Goal: Task Accomplishment & Management: Use online tool/utility

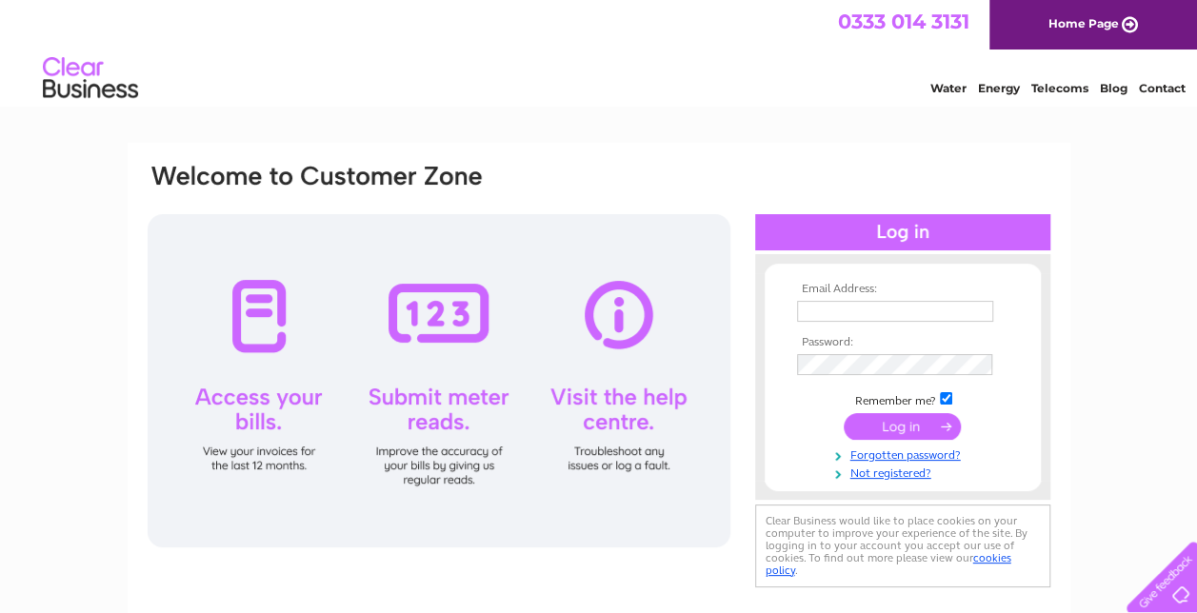
type input "geoff.cutler@redwingshoes.com"
click at [901, 427] on input "submit" at bounding box center [902, 426] width 117 height 27
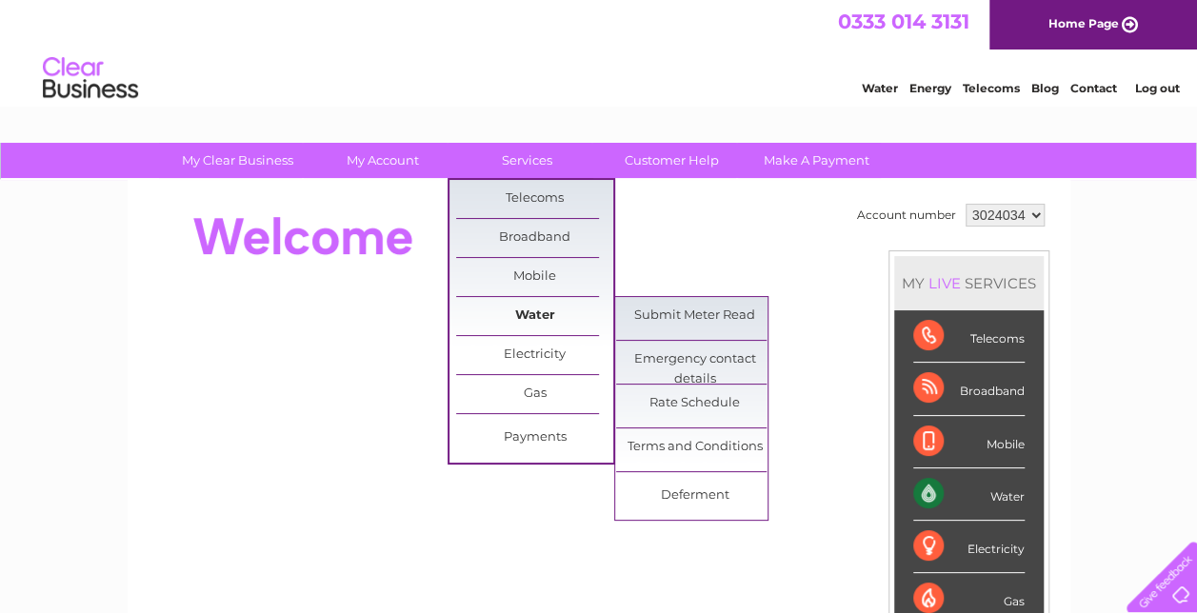
click at [536, 316] on link "Water" at bounding box center [534, 316] width 157 height 38
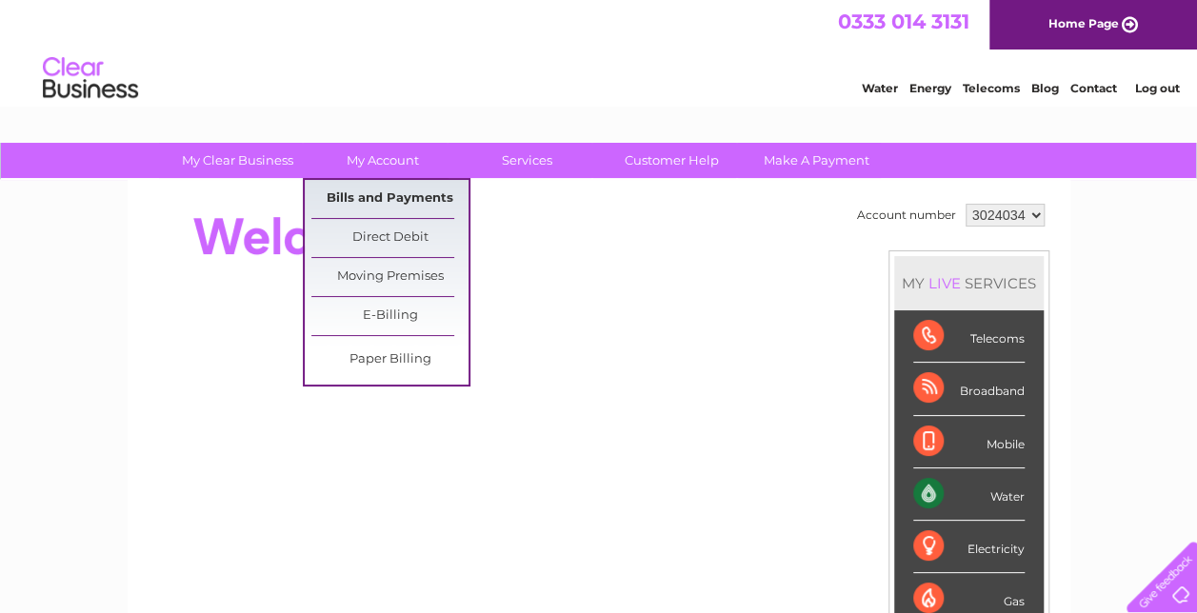
click at [385, 200] on link "Bills and Payments" at bounding box center [389, 199] width 157 height 38
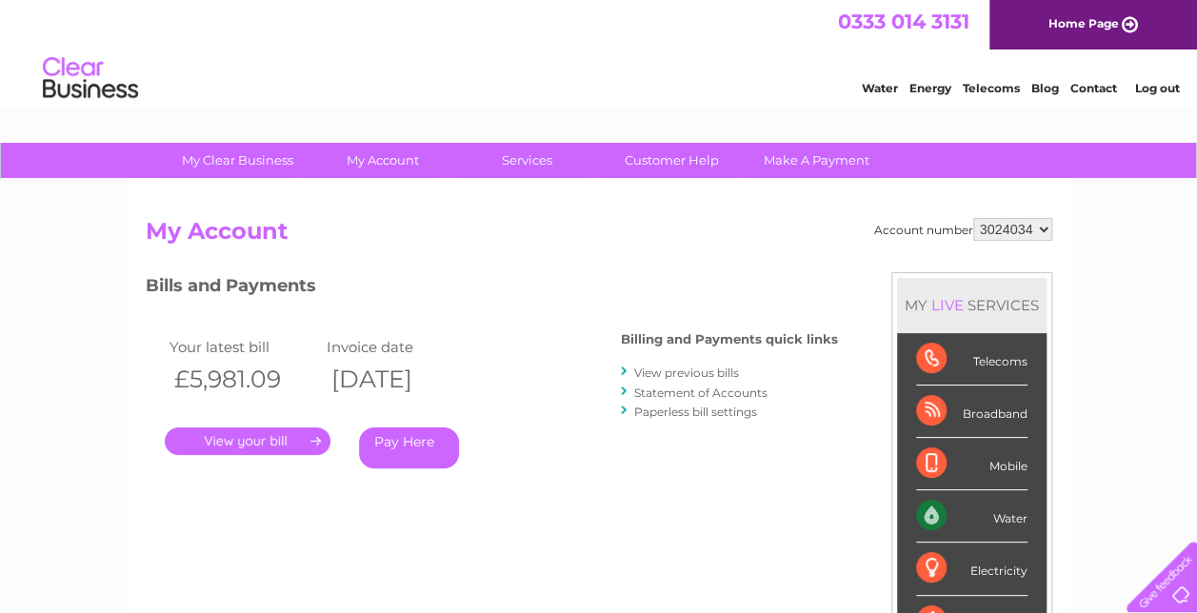
click at [697, 390] on link "Statement of Accounts" at bounding box center [700, 393] width 133 height 14
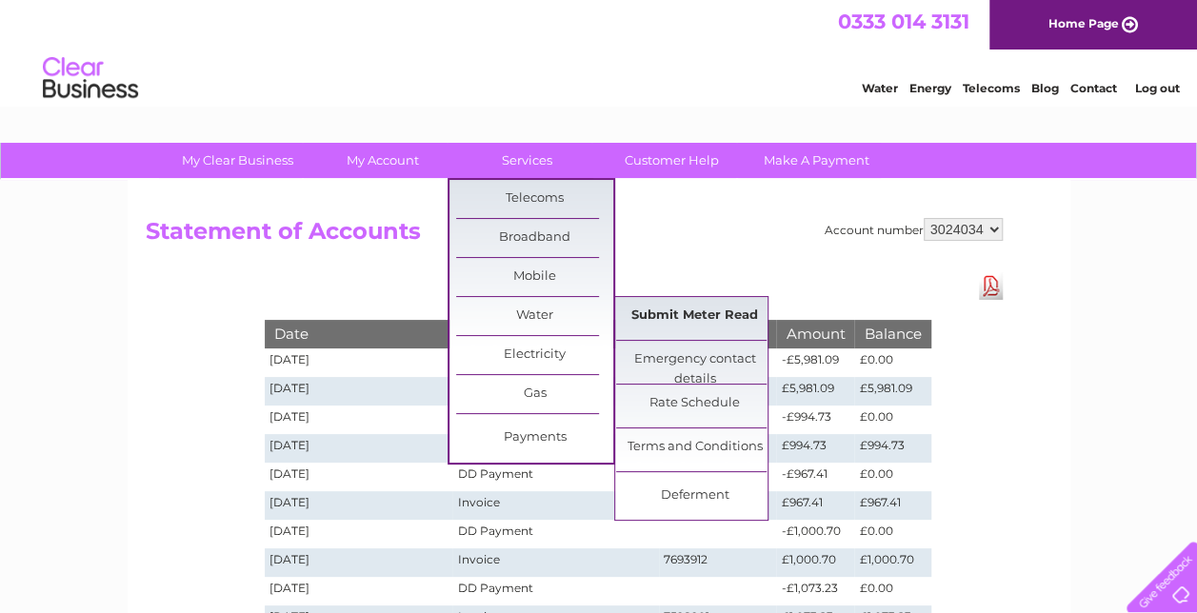
click at [707, 314] on link "Submit Meter Read" at bounding box center [694, 316] width 157 height 38
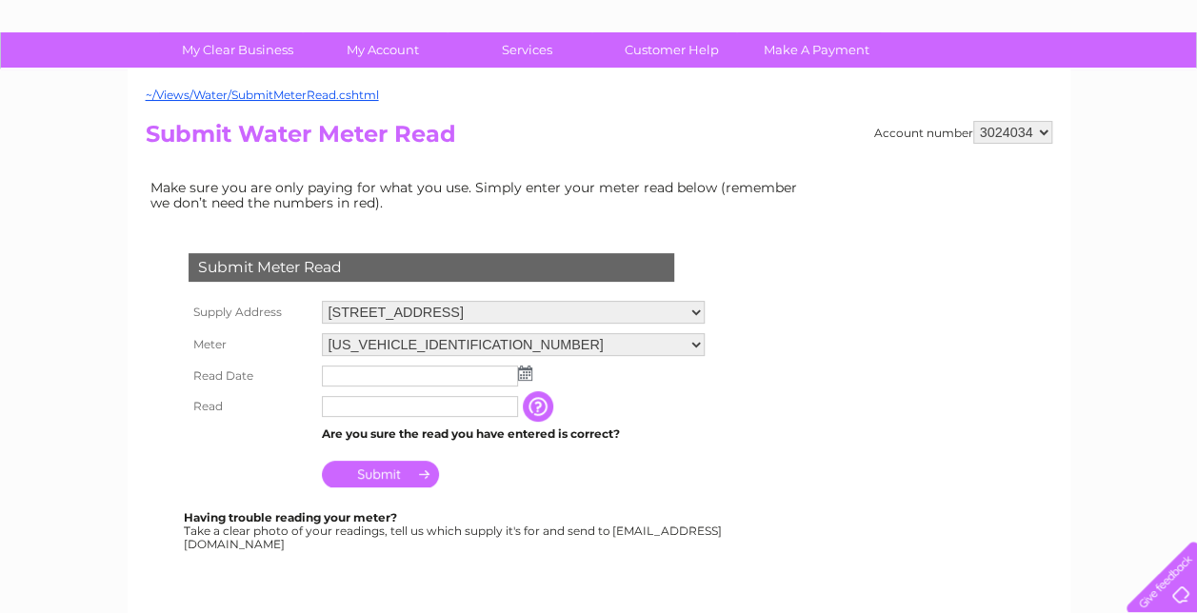
scroll to position [95, 0]
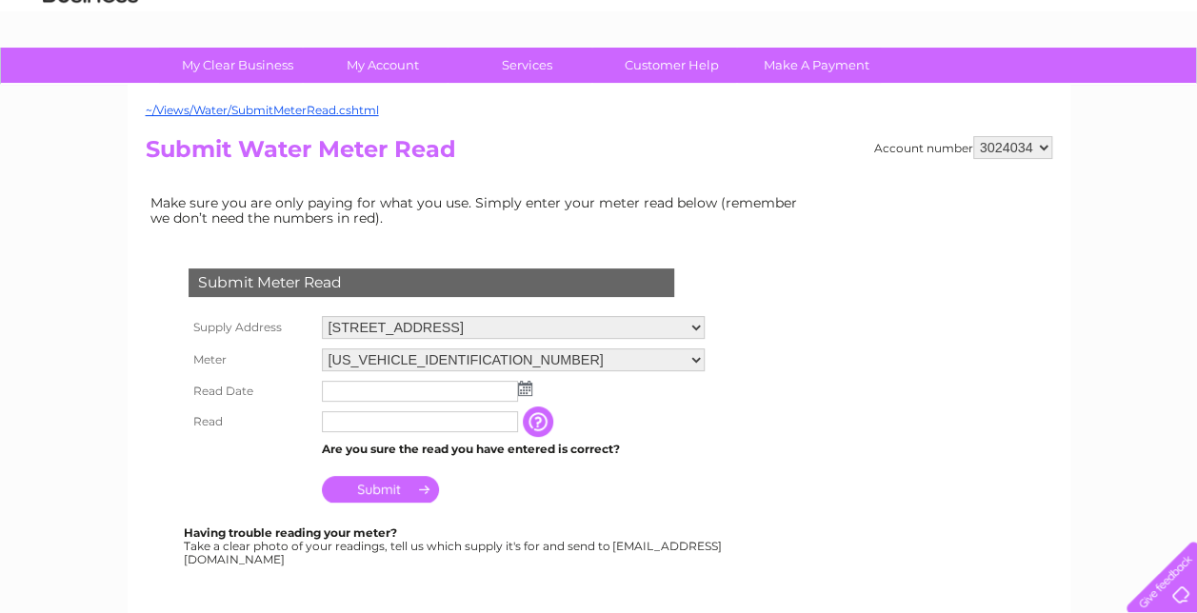
drag, startPoint x: 616, startPoint y: 568, endPoint x: 601, endPoint y: 551, distance: 22.2
click at [616, 567] on div "Submit Meter Read Supply Address [STREET_ADDRESS] Meter [US_VEHICLE_IDENTIFICAT…" at bounding box center [435, 426] width 579 height 392
click at [248, 110] on link "~/Views/Water/SubmitMeterRead.cshtml" at bounding box center [262, 110] width 233 height 14
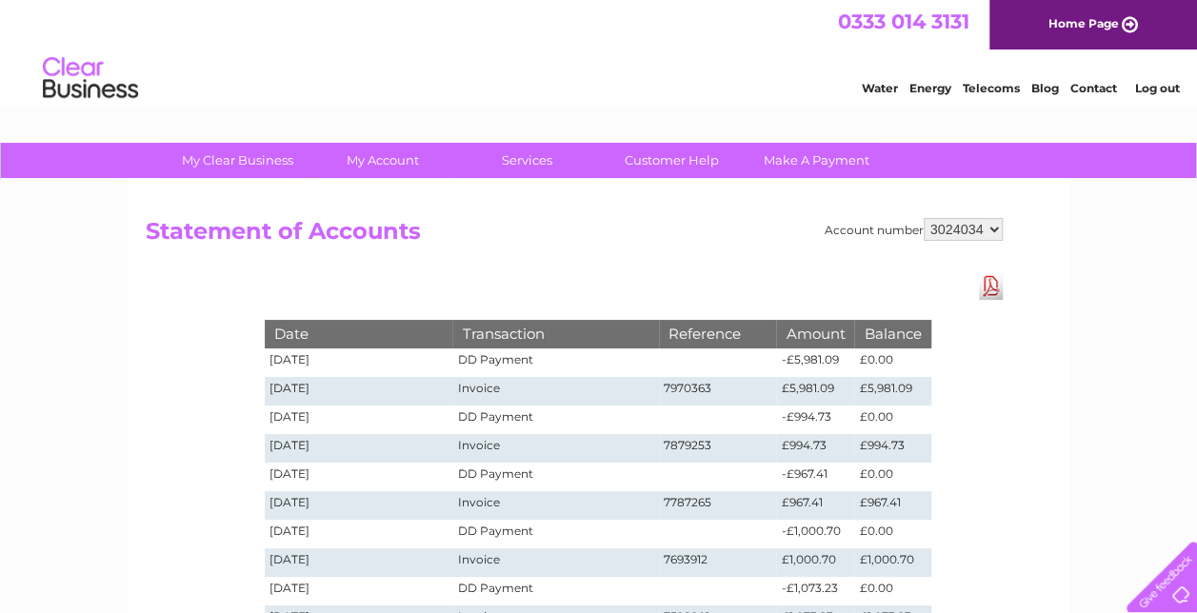
click at [1150, 84] on link "Log out" at bounding box center [1156, 88] width 45 height 14
